Goal: Transaction & Acquisition: Purchase product/service

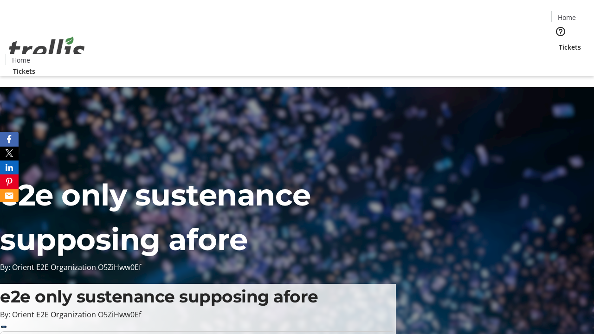
click at [559, 42] on span "Tickets" at bounding box center [570, 47] width 22 height 10
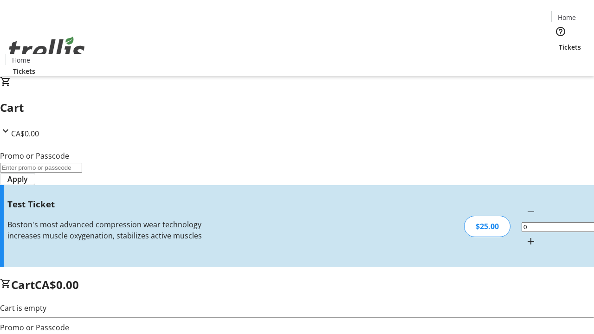
click at [526, 236] on mat-icon "Increment by one" at bounding box center [531, 241] width 11 height 11
type input "1"
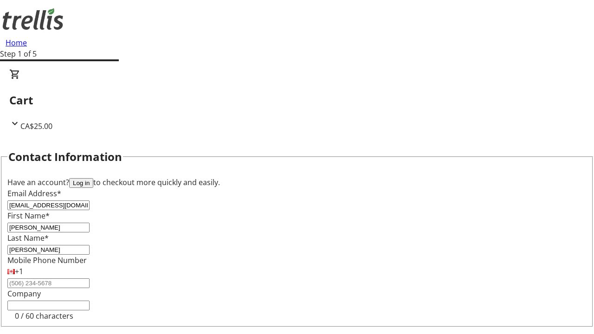
type input "[PERSON_NAME]"
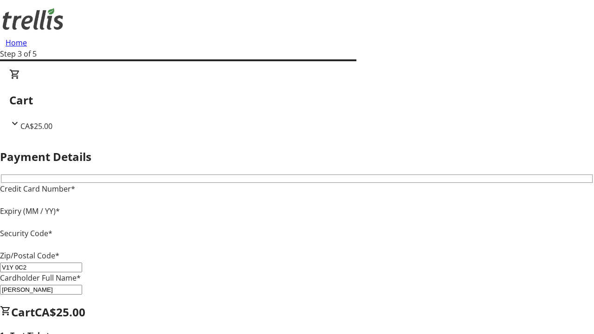
type input "V1Y 0C2"
